Goal: Find specific page/section: Find specific page/section

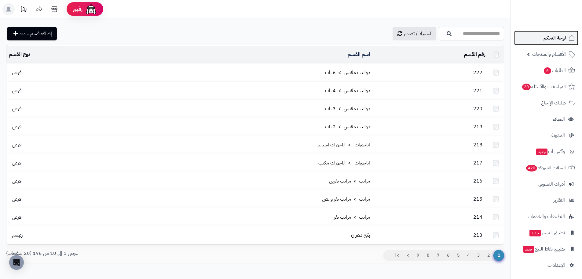
click at [557, 39] on span "لوحة التحكم" at bounding box center [555, 38] width 22 height 9
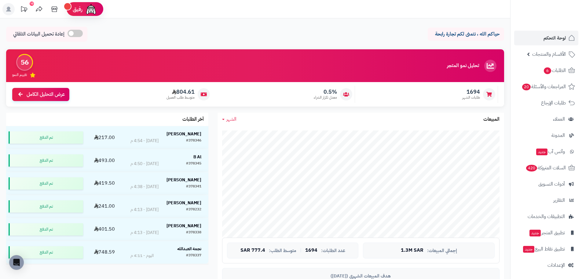
click at [227, 122] on span "الشهر" at bounding box center [232, 118] width 10 height 7
click at [245, 129] on link "اليوم" at bounding box center [242, 133] width 49 height 11
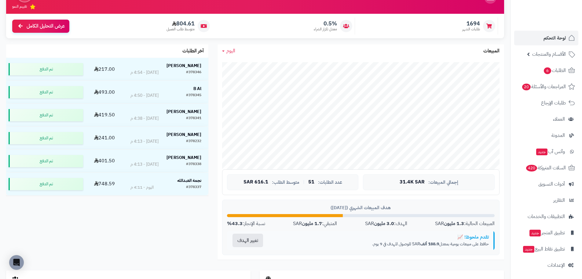
scroll to position [92, 0]
